Goal: Register for event/course

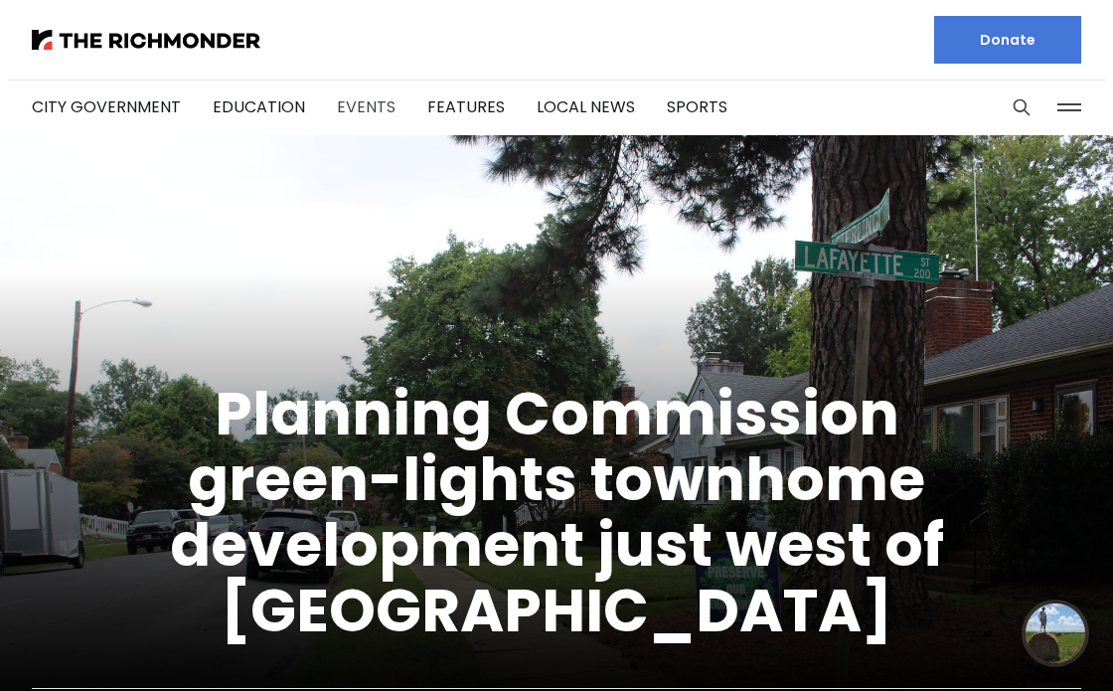
click at [339, 102] on link "Events" at bounding box center [366, 106] width 59 height 23
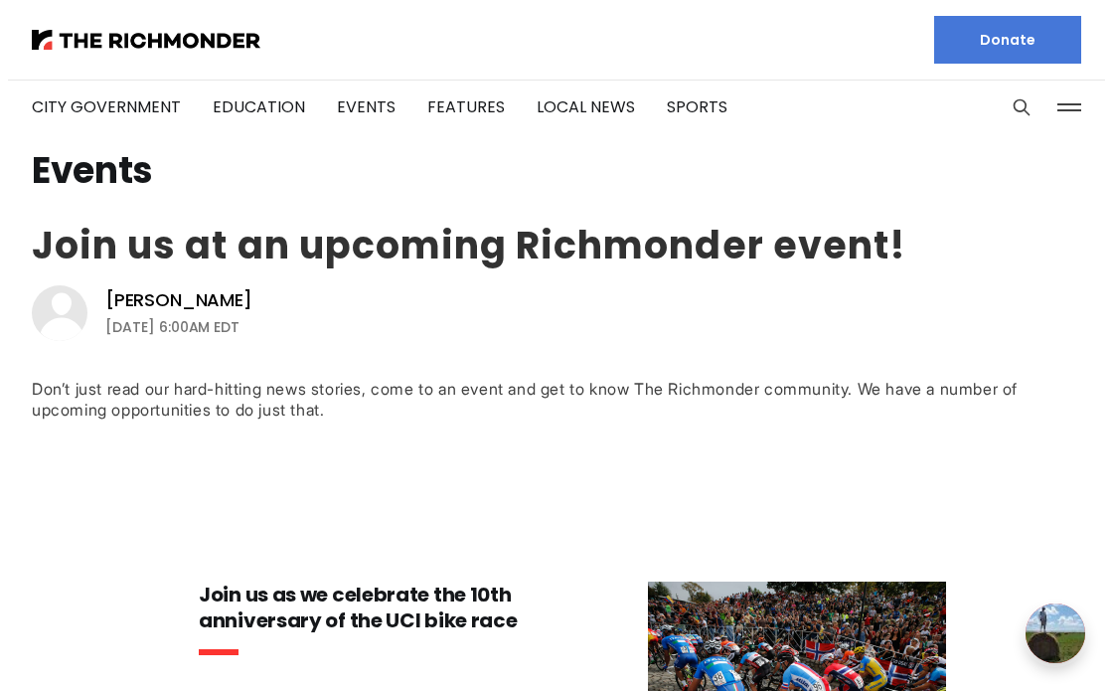
click at [375, 267] on link "Join us at an upcoming Richmonder event!" at bounding box center [469, 245] width 875 height 53
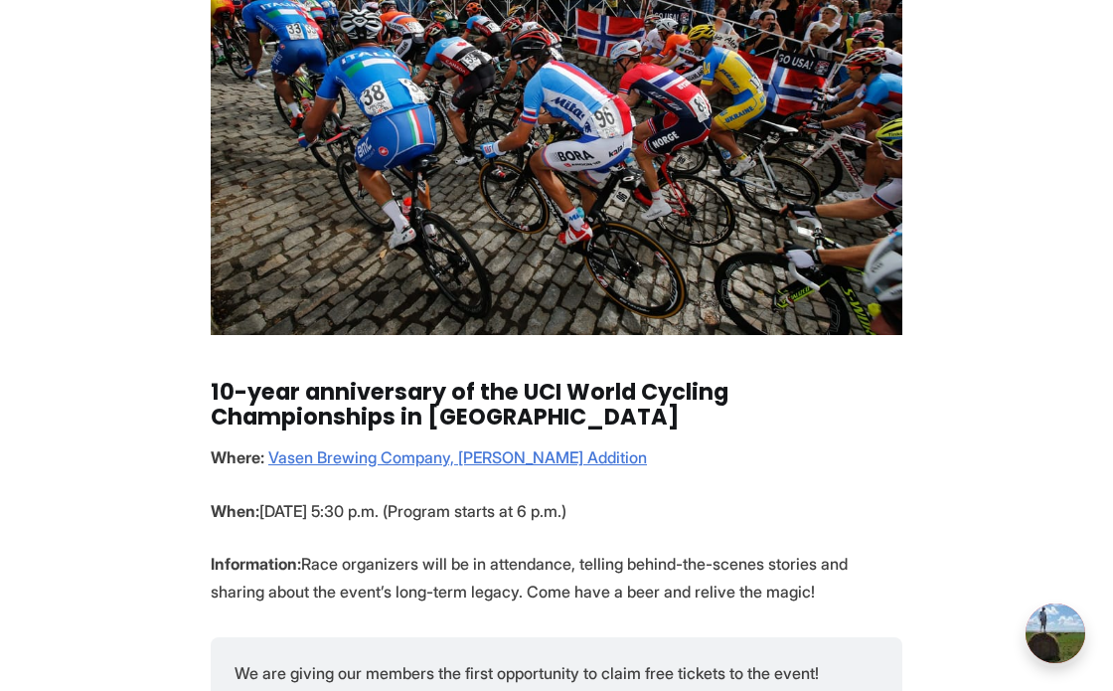
scroll to position [667, 0]
